Goal: Check status: Check status

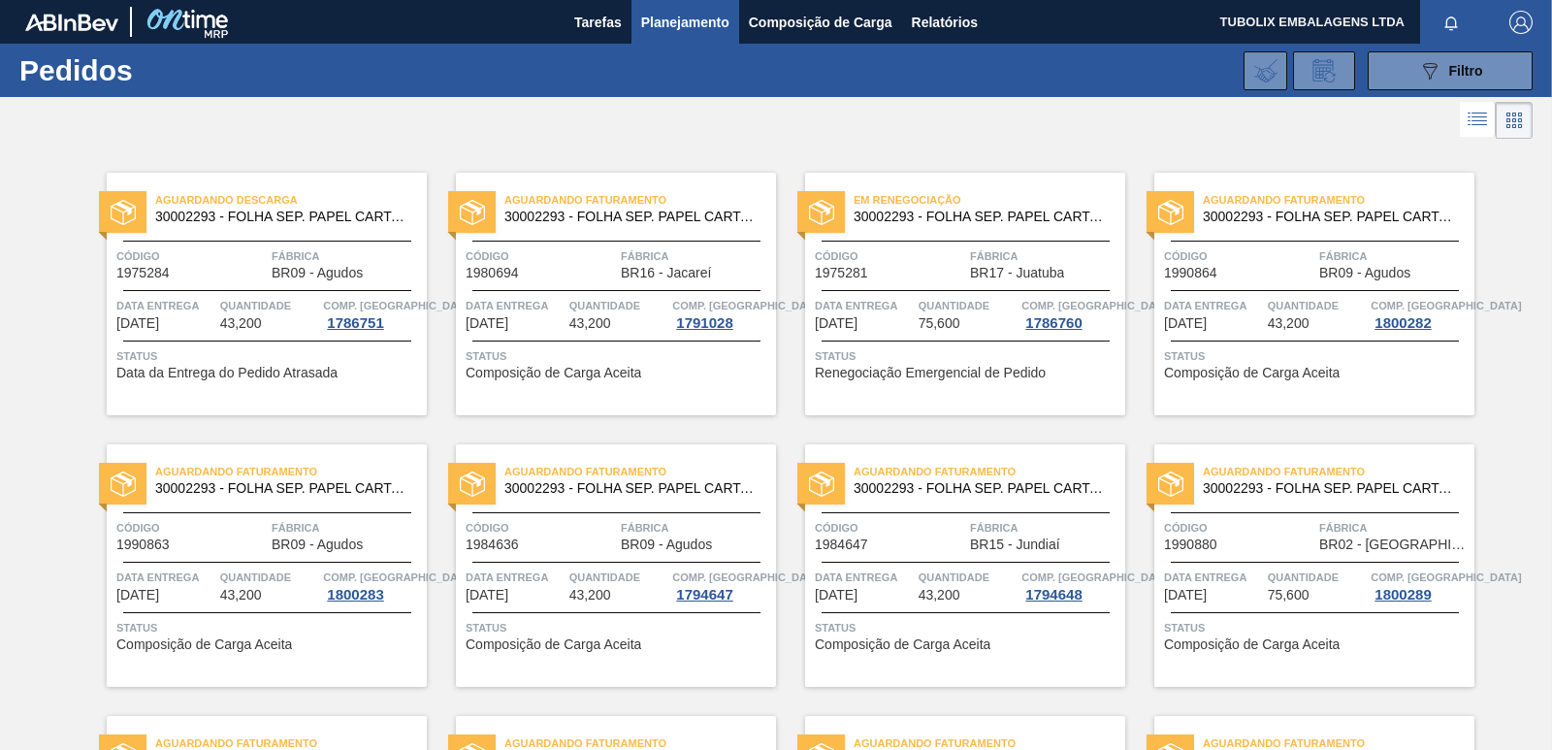
click at [239, 262] on span "Código" at bounding box center [191, 255] width 150 height 19
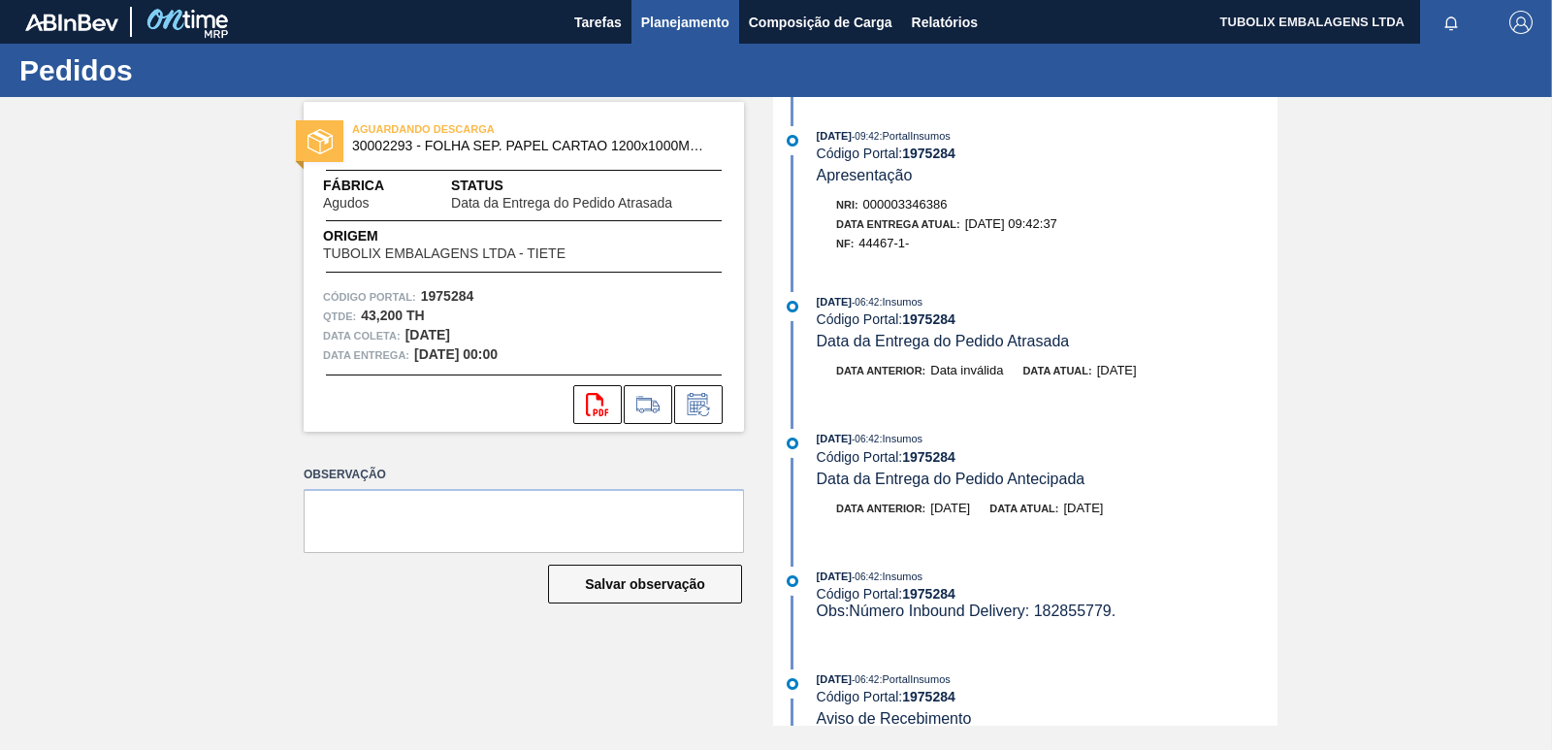
click at [685, 28] on span "Planejamento" at bounding box center [685, 22] width 88 height 23
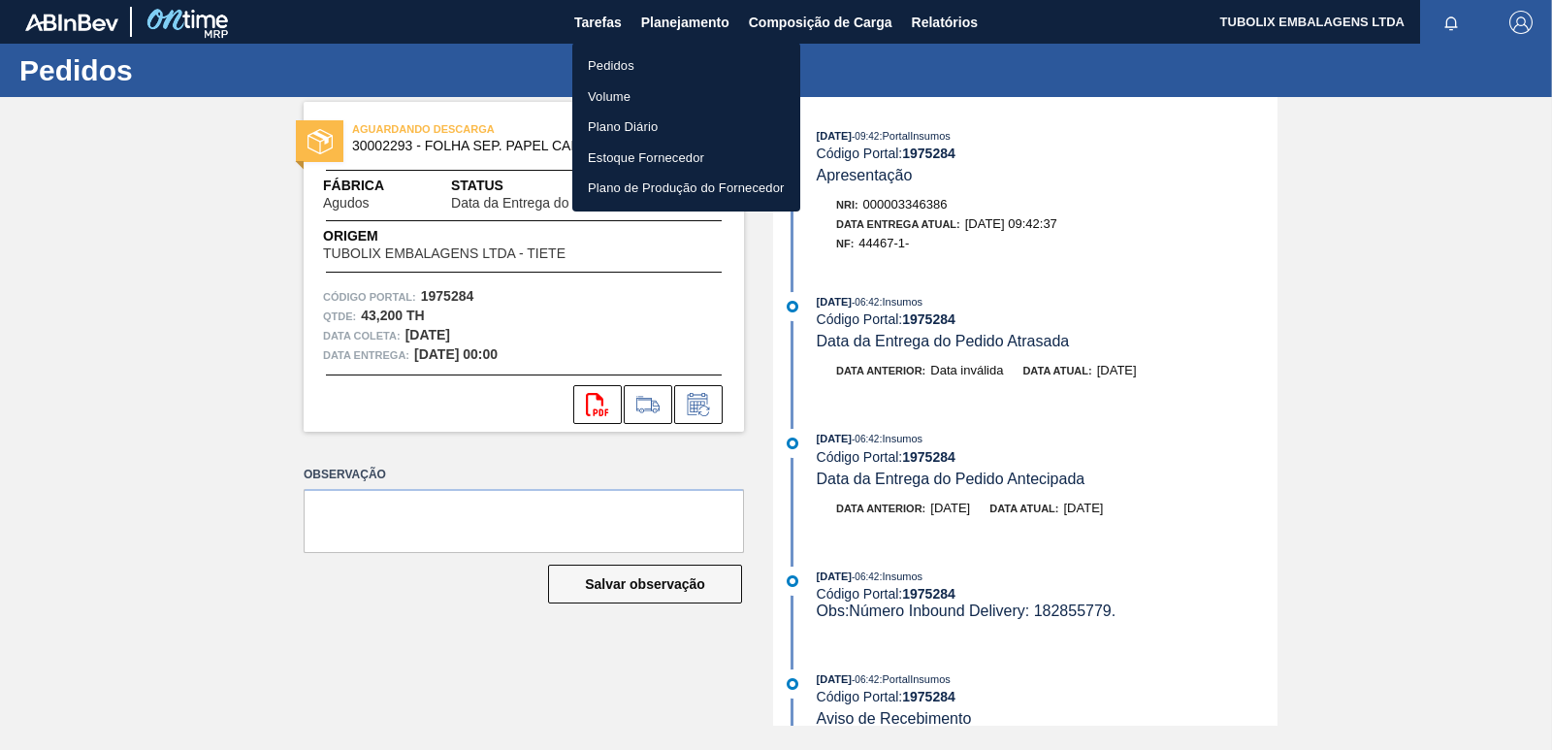
click at [628, 64] on li "Pedidos" at bounding box center [686, 65] width 228 height 31
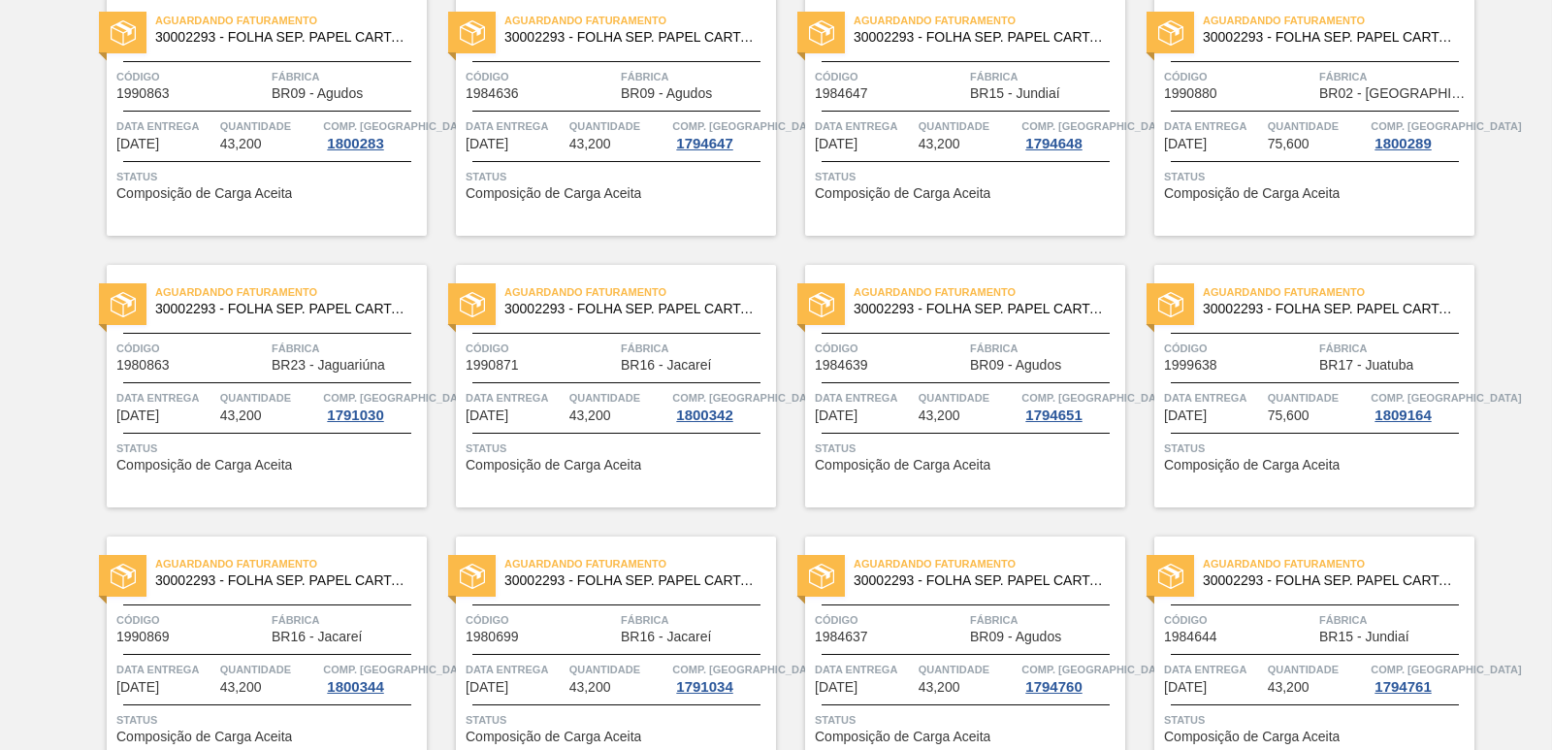
scroll to position [97, 0]
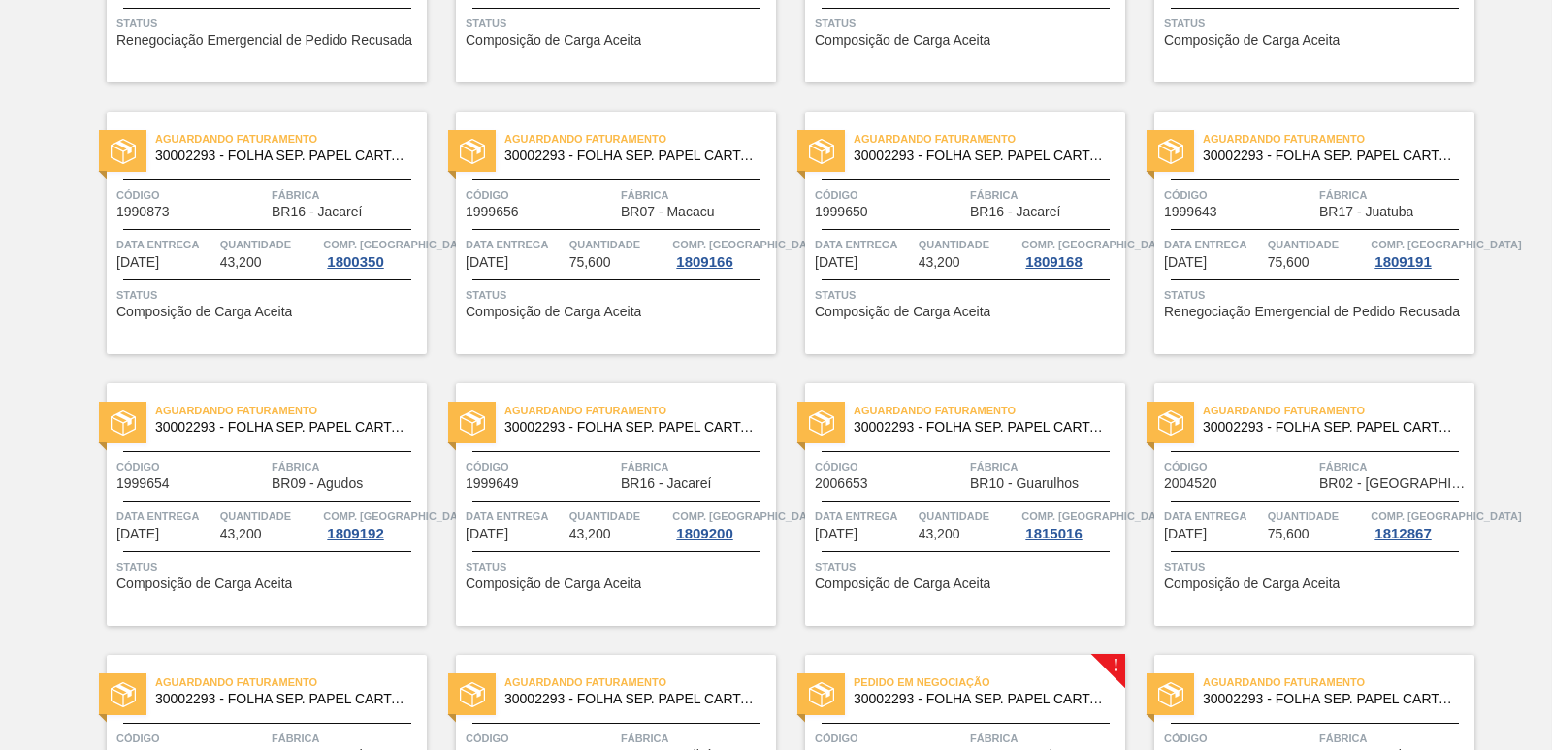
scroll to position [1746, 0]
